Goal: Download file/media

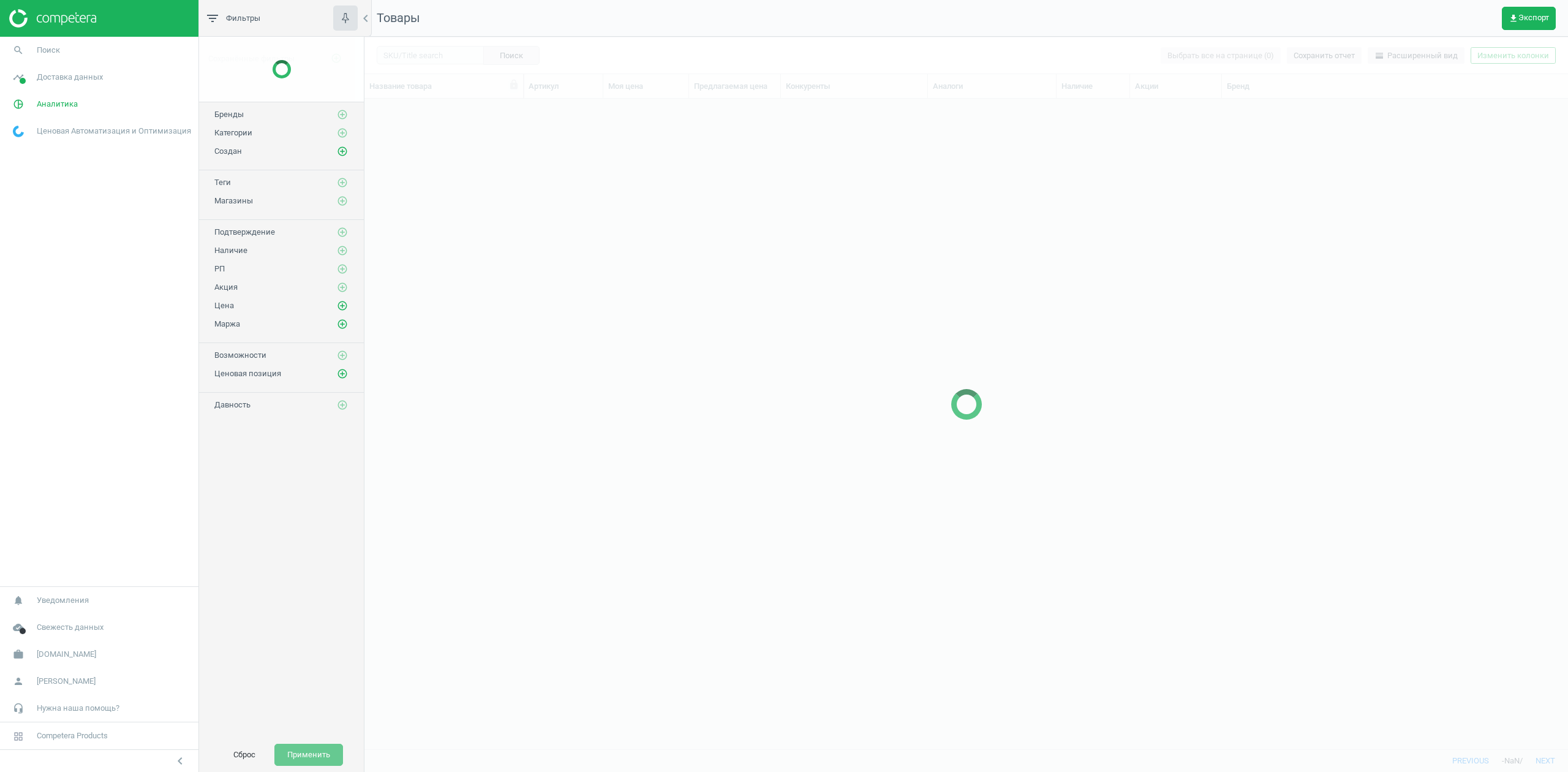
scroll to position [625, 1192]
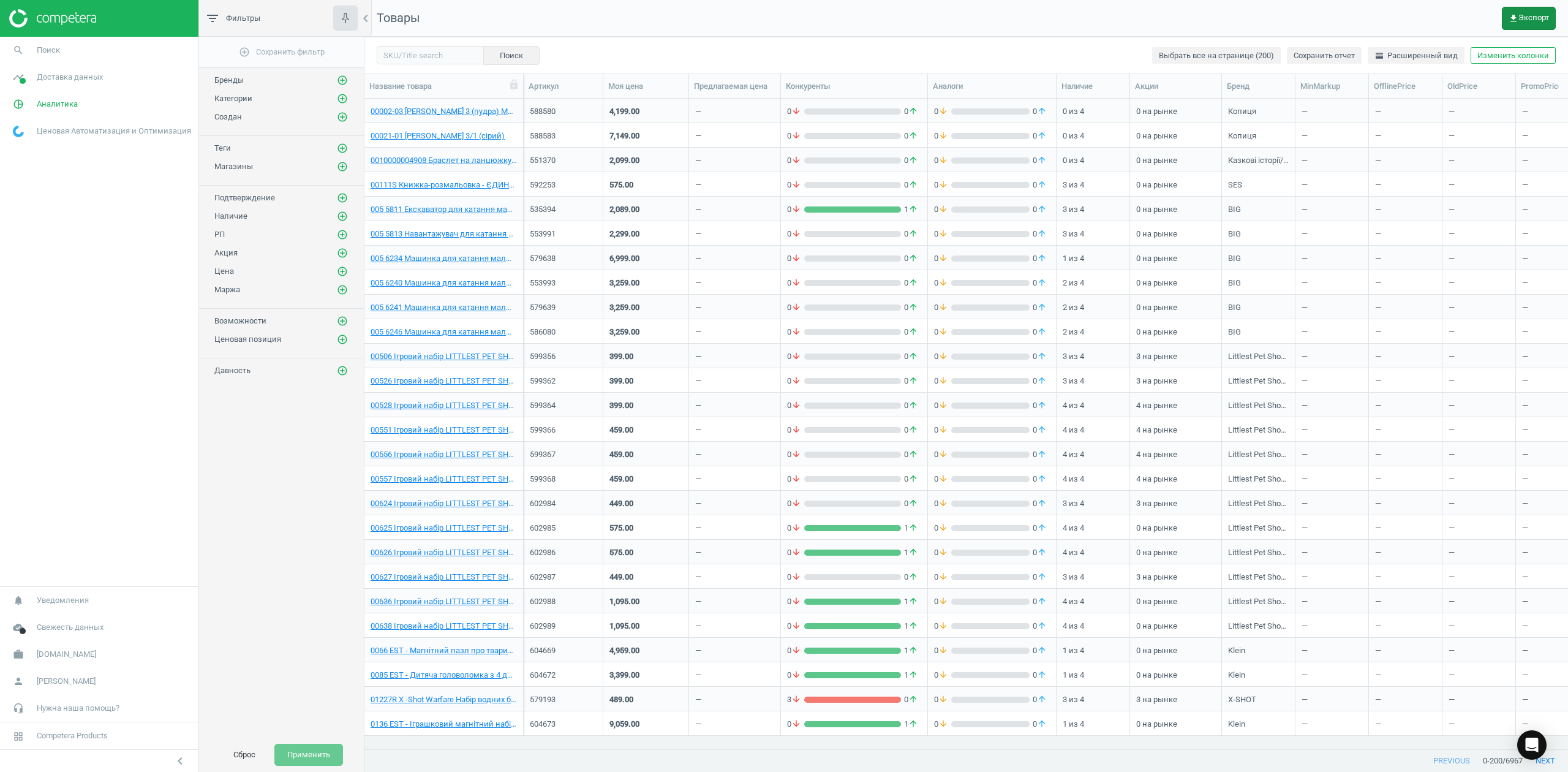
click at [1531, 14] on span "get_app Экспорт" at bounding box center [1529, 18] width 41 height 10
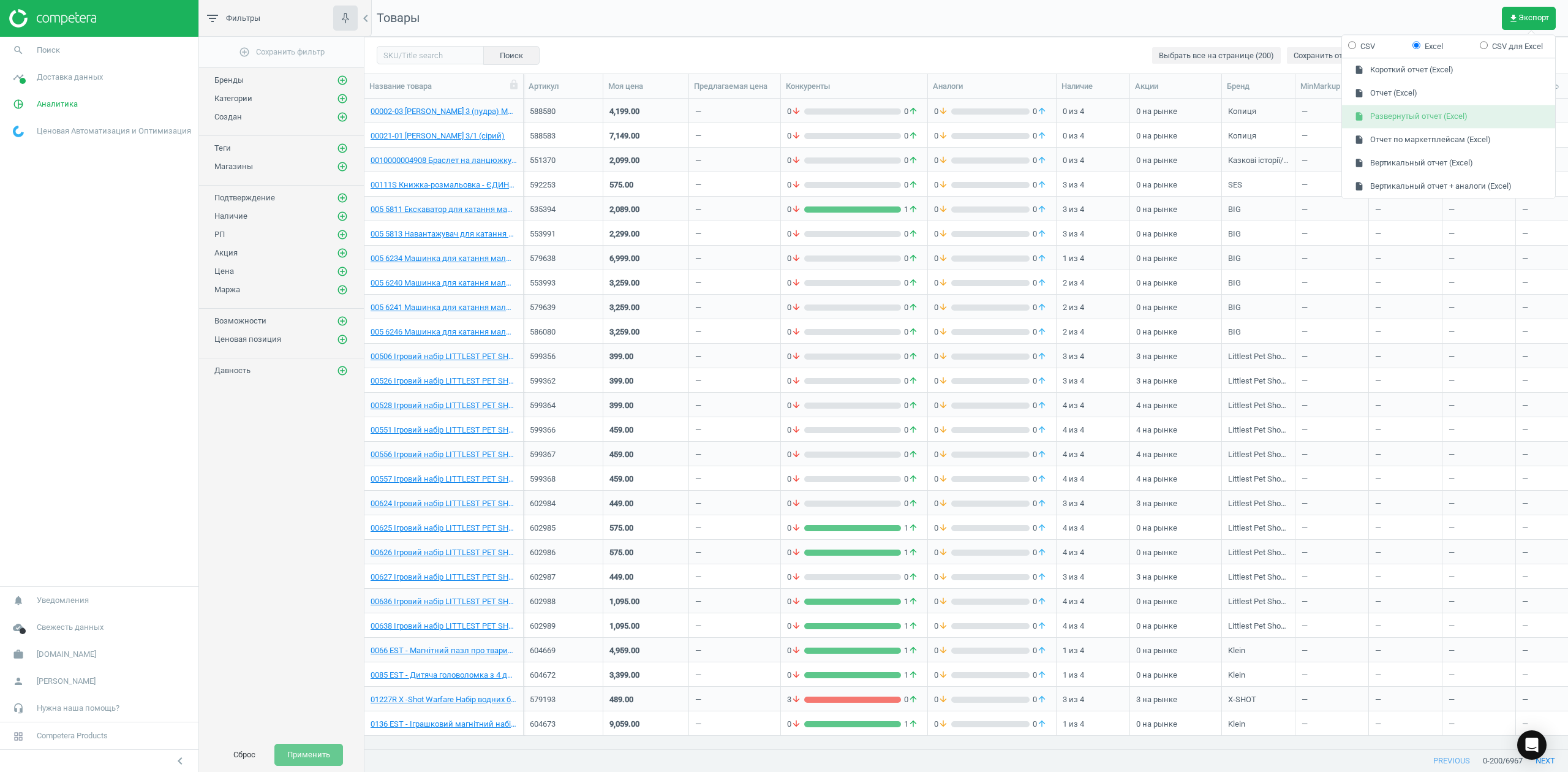
click at [1388, 115] on button "insert_drive_file Развернутый отчет (Excel)" at bounding box center [1449, 116] width 213 height 23
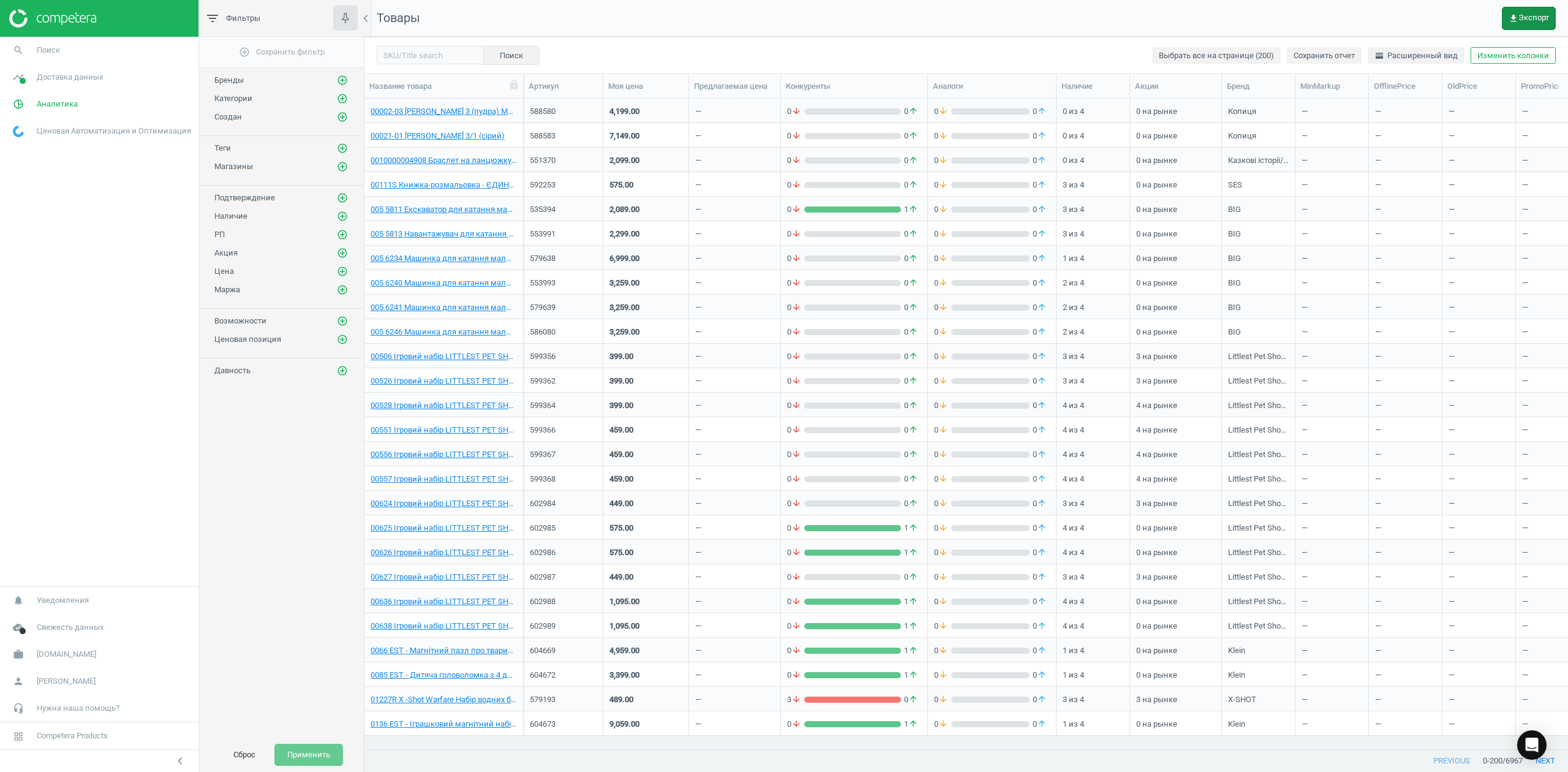
click at [1525, 18] on span "get_app Экспорт" at bounding box center [1529, 18] width 41 height 10
click at [1402, 70] on button "insert_drive_file Короткий отчет (Excel)" at bounding box center [1449, 70] width 213 height 23
click at [1525, 14] on span "get_app Экспорт" at bounding box center [1529, 18] width 41 height 10
click at [1032, 22] on nav "Товары get_app Экспорт" at bounding box center [966, 18] width 1203 height 37
click at [1520, 9] on button "get_app Экспорт" at bounding box center [1529, 18] width 54 height 23
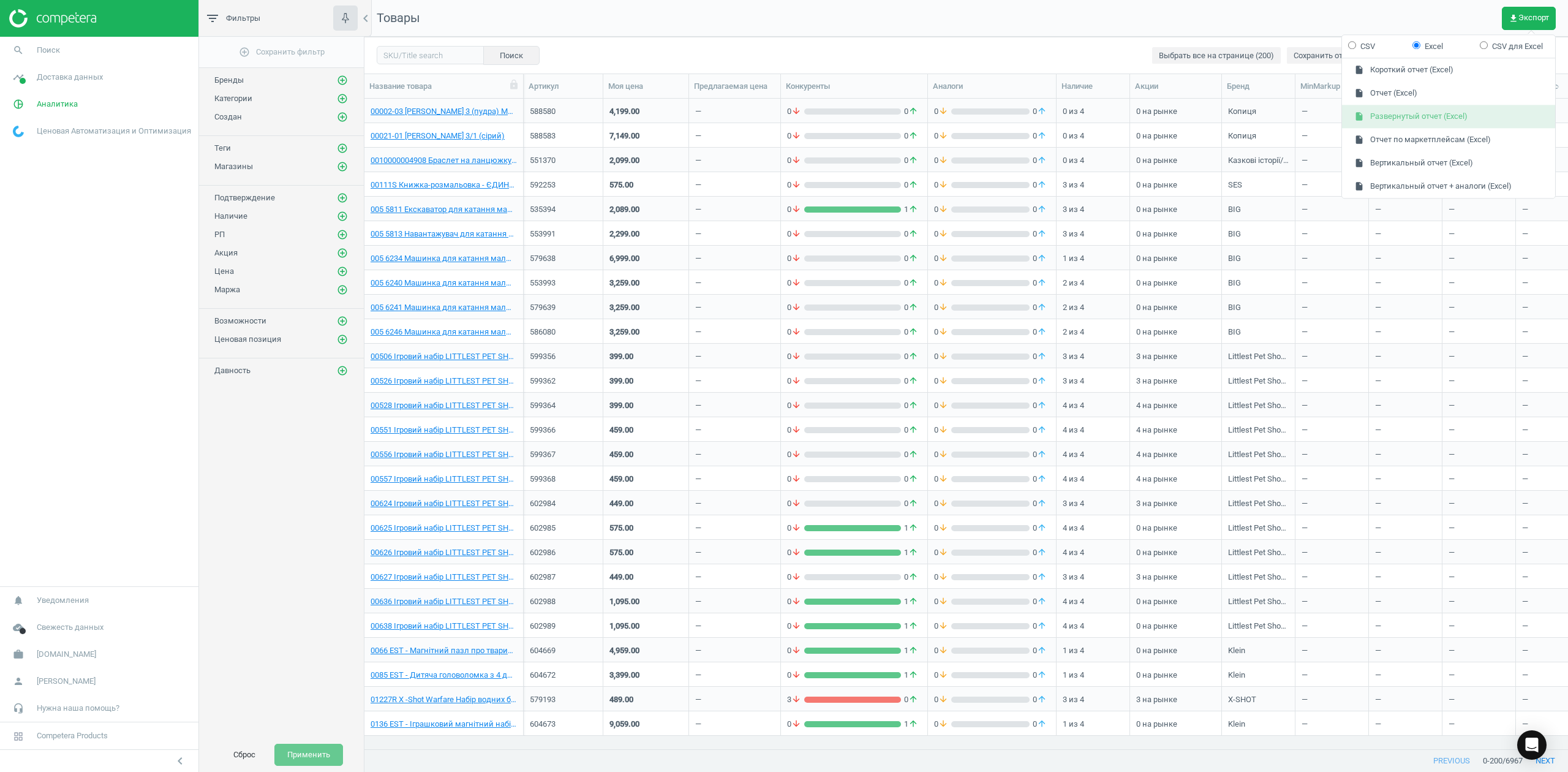
click at [1375, 115] on button "insert_drive_file Развернутый отчет (Excel)" at bounding box center [1449, 116] width 213 height 23
